Goal: Task Accomplishment & Management: Manage account settings

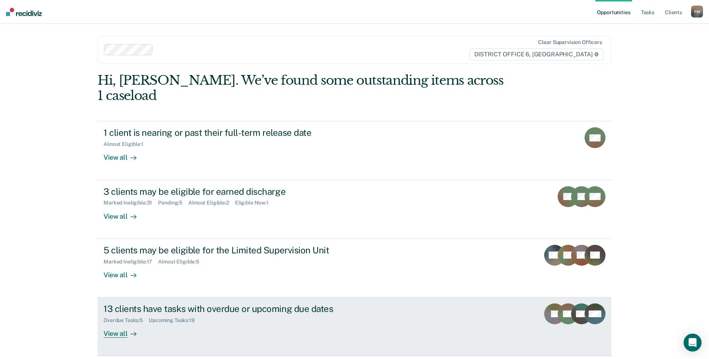
click at [193, 304] on div "13 clients have tasks with overdue or upcoming due dates" at bounding box center [234, 309] width 262 height 11
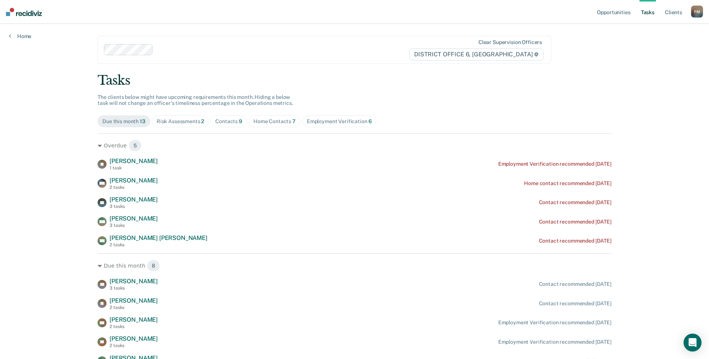
click at [178, 120] on div "Risk Assessments 2" at bounding box center [181, 121] width 48 height 6
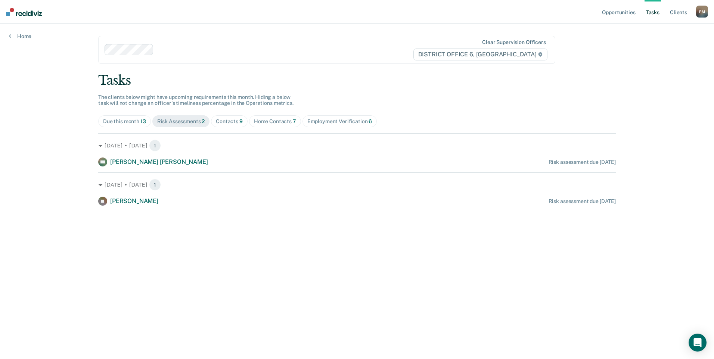
click at [280, 124] on div "Home Contacts 7" at bounding box center [275, 121] width 42 height 6
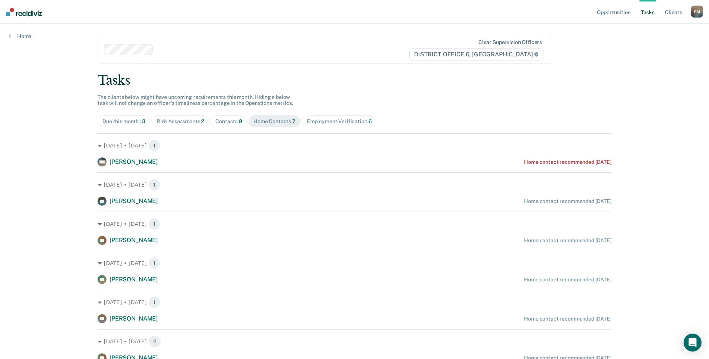
click at [349, 119] on span "Employment Verification 6" at bounding box center [339, 121] width 75 height 12
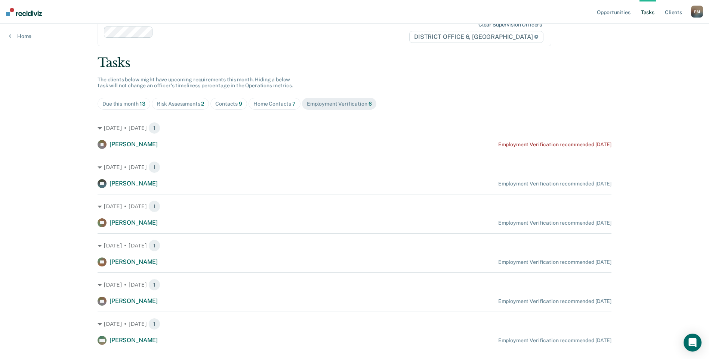
scroll to position [33, 0]
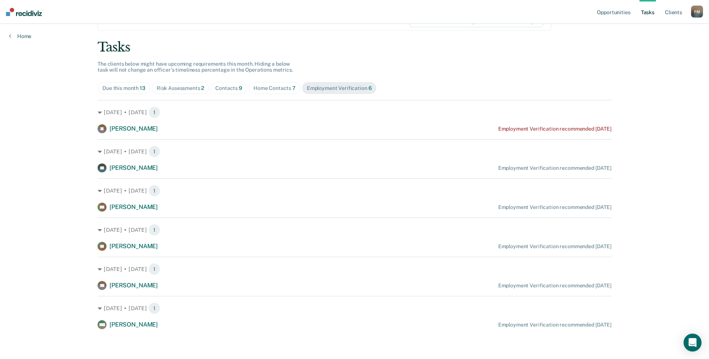
click at [102, 90] on div "Due this month 13" at bounding box center [123, 88] width 43 height 6
